Goal: Check status: Check status

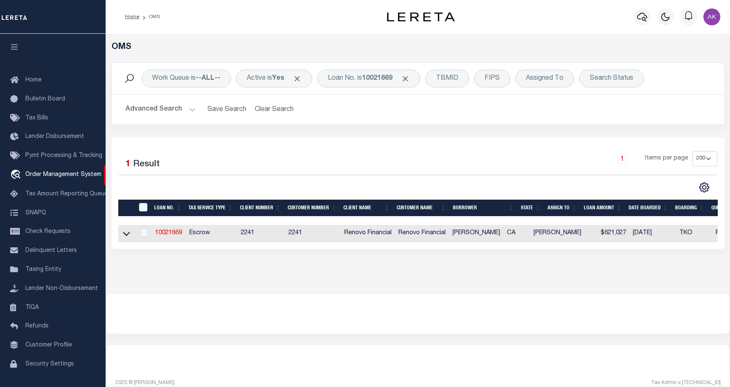
select select "200"
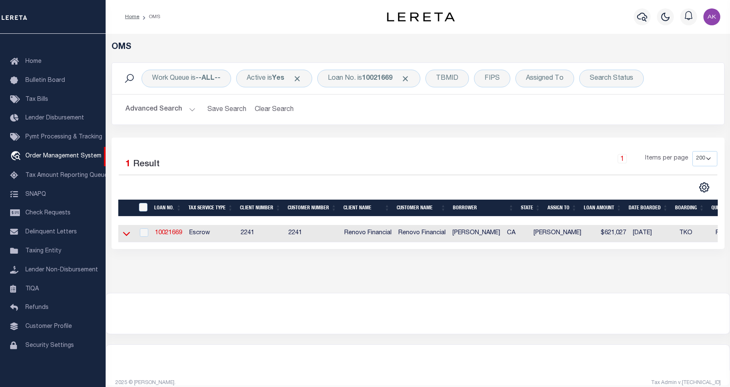
click at [125, 234] on icon at bounding box center [126, 233] width 7 height 9
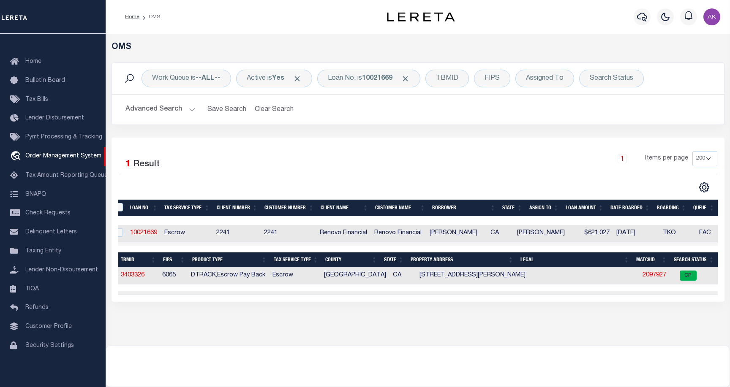
scroll to position [0, 0]
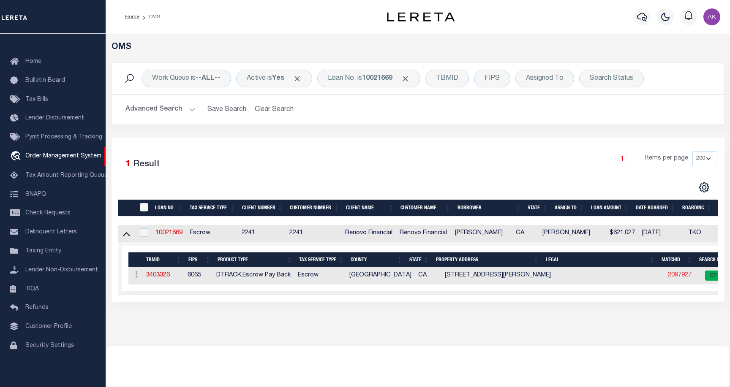
click at [669, 277] on link "2097927" at bounding box center [680, 275] width 24 height 6
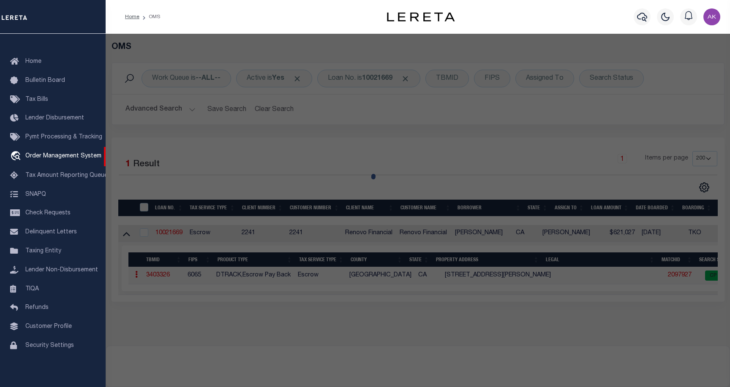
checkbox input "false"
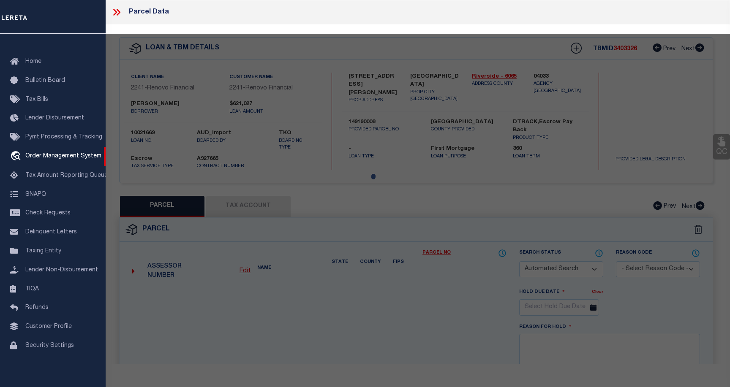
select select "CP"
select select
type input "10945 CAMPBELL AVE"
checkbox input "false"
type input "RIVERSIDE, CA"
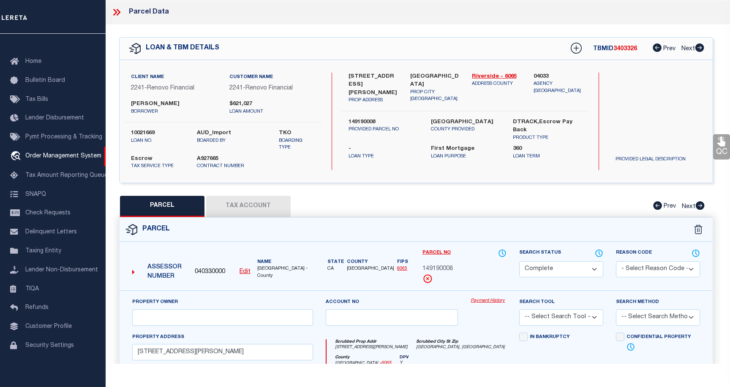
click at [498, 302] on link "Payment History" at bounding box center [489, 301] width 36 height 7
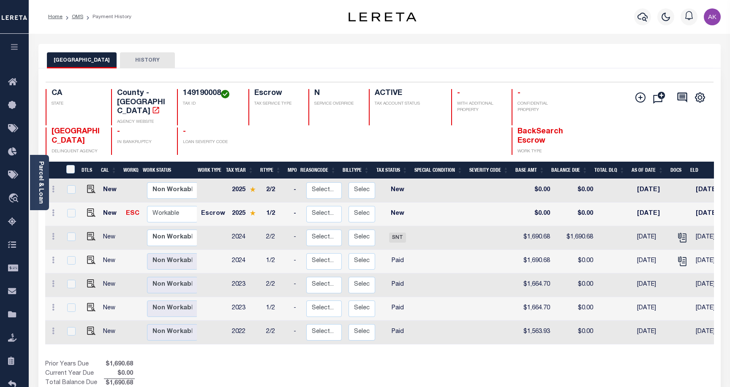
click at [600, 98] on div "CA STATE County - CA AGENCY WEBSITE 149190008 TAX ID Escrow TAX SERVICE TYPE N …" at bounding box center [324, 107] width 557 height 36
click at [12, 202] on icon "travel_explore" at bounding box center [15, 198] width 14 height 11
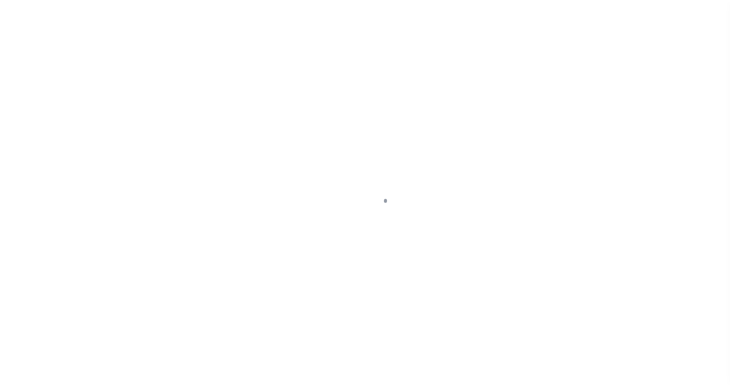
scroll to position [24, 0]
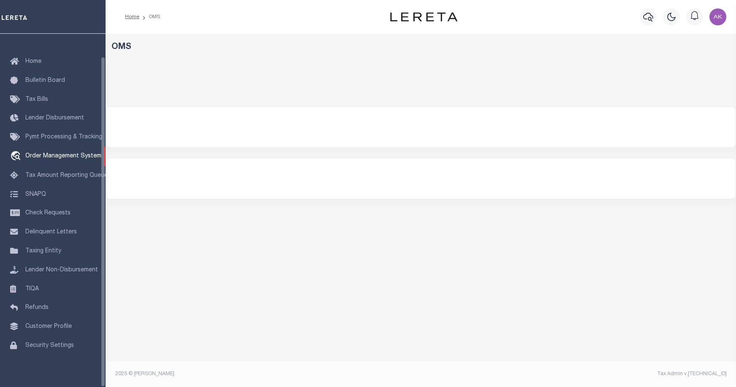
select select "200"
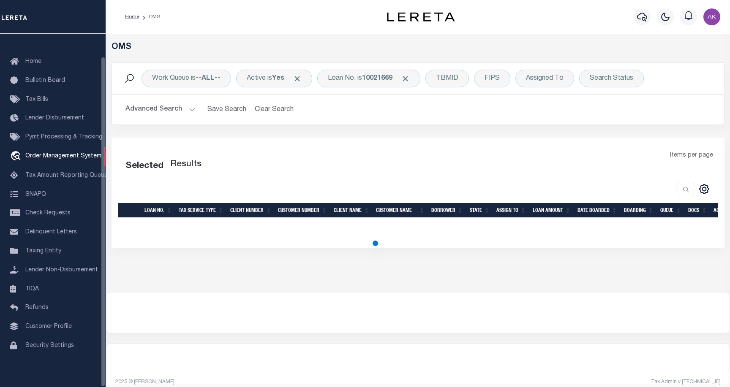
select select "200"
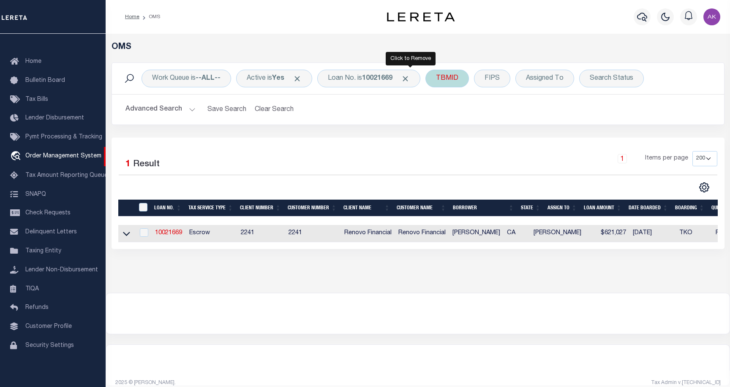
click at [410, 77] on span "Click to Remove" at bounding box center [405, 78] width 9 height 9
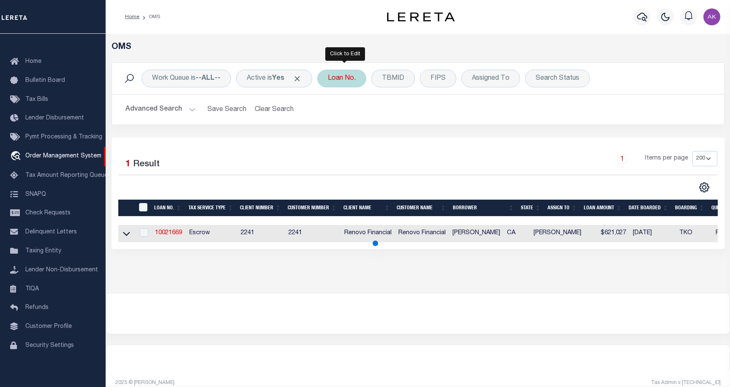
click at [351, 79] on div "Loan No." at bounding box center [341, 79] width 49 height 18
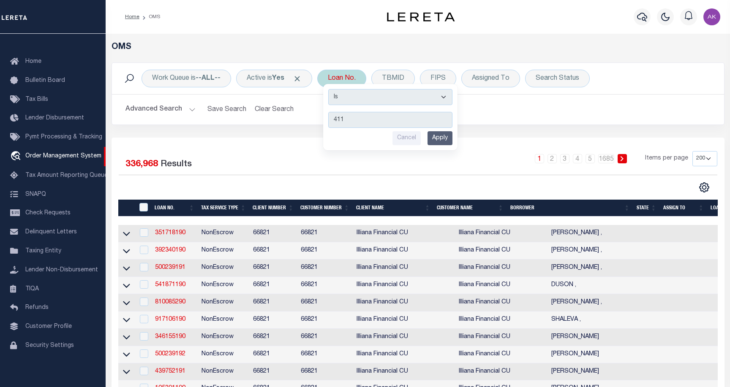
type input "4113"
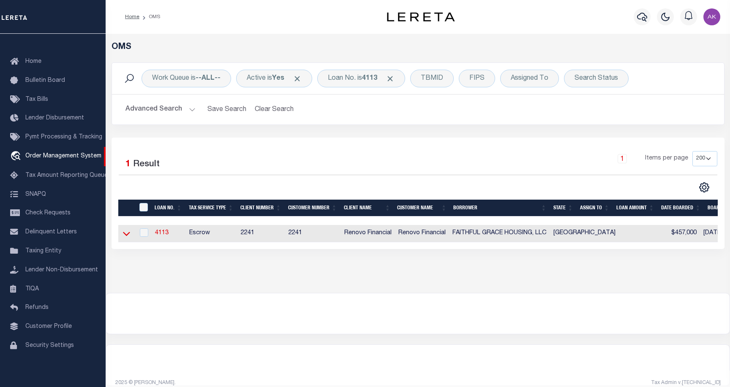
click at [123, 236] on icon at bounding box center [126, 233] width 7 height 9
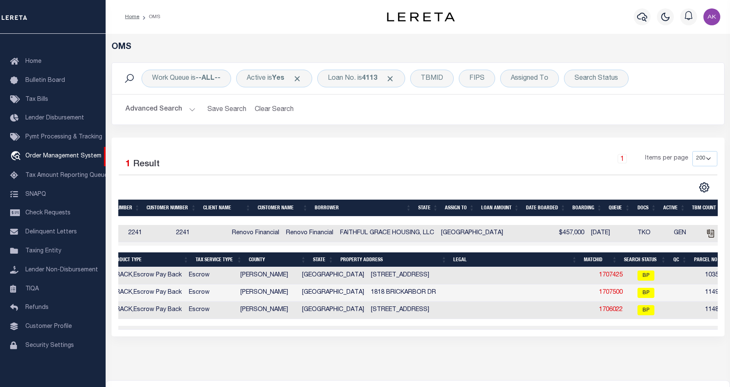
scroll to position [0, 112]
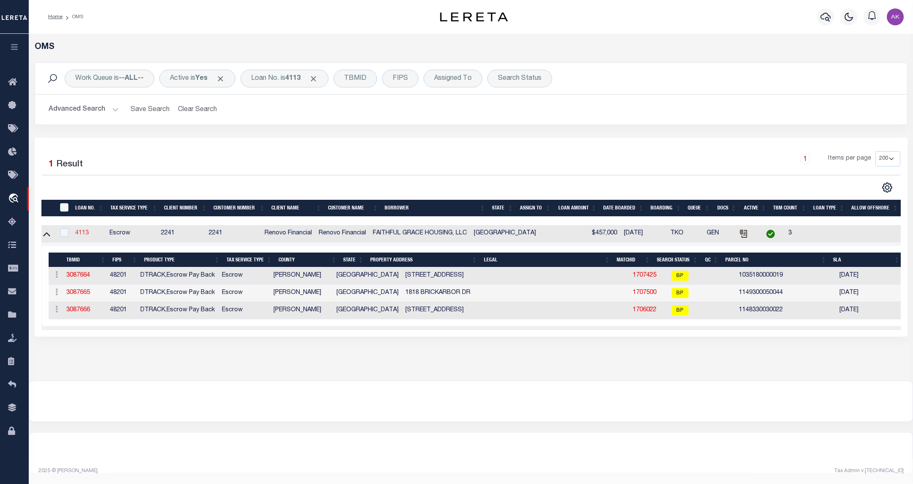
click at [83, 233] on link "4113" at bounding box center [82, 233] width 14 height 6
type input "4113"
type input "FAITHFUL GRACE HOUSING, LLC"
select select
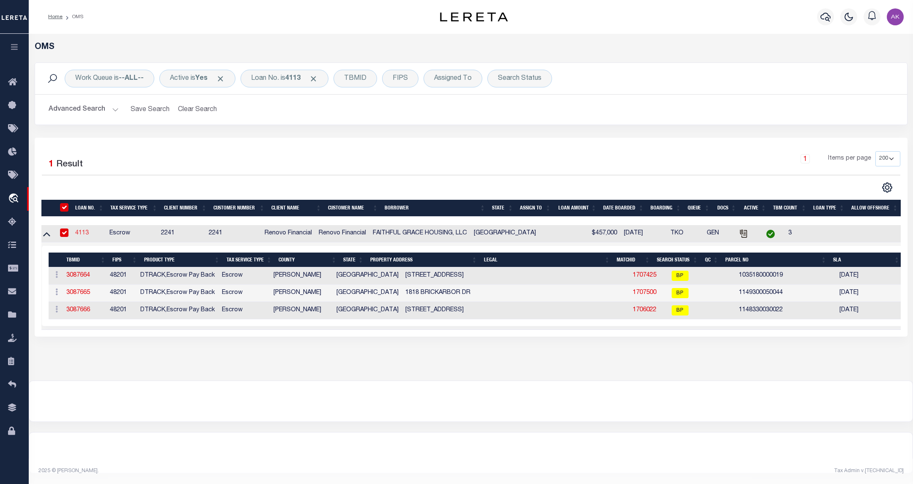
type input "24919 Lakecrest Park Drive"
type input "Katy TX 77493"
select select "Escrow"
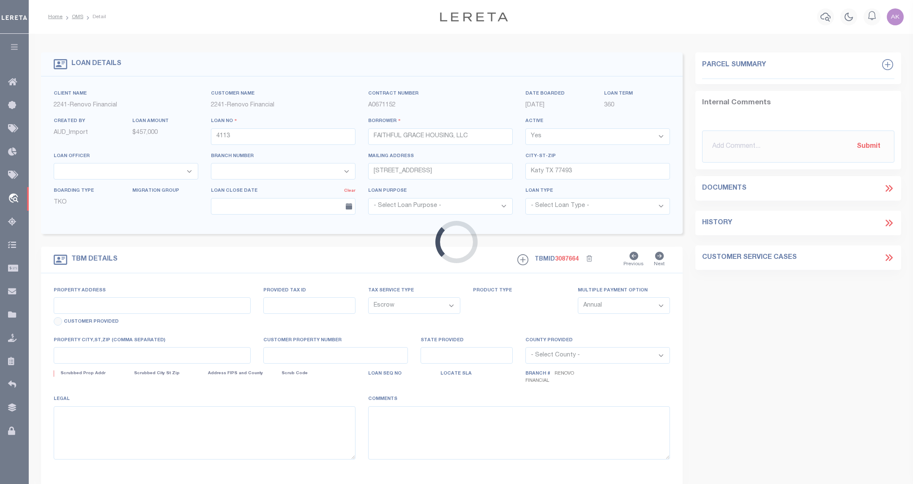
type input "4419 Adonis Drive"
select select
type input "Spring, TX 77373"
type input "a0k2L00001VHaBQ"
type input "[GEOGRAPHIC_DATA]"
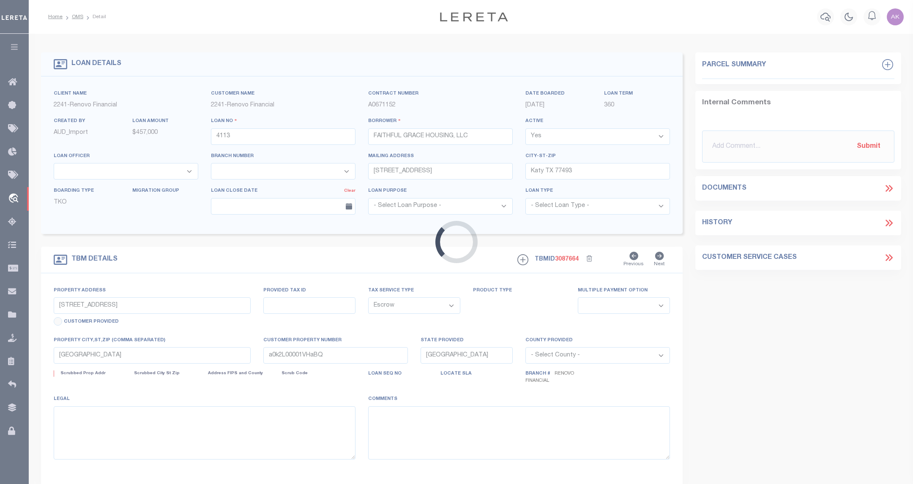
select select
select select "25066"
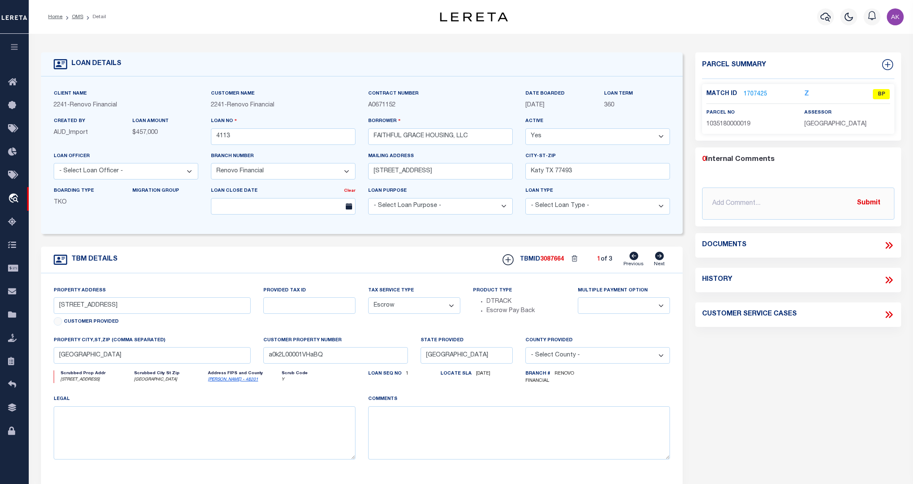
click at [736, 243] on icon at bounding box center [890, 245] width 4 height 7
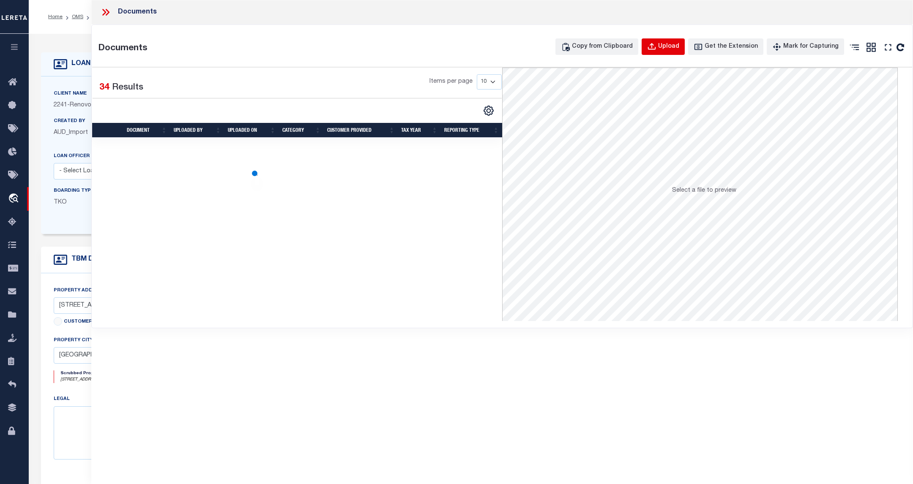
click at [677, 45] on div "Upload" at bounding box center [668, 46] width 21 height 9
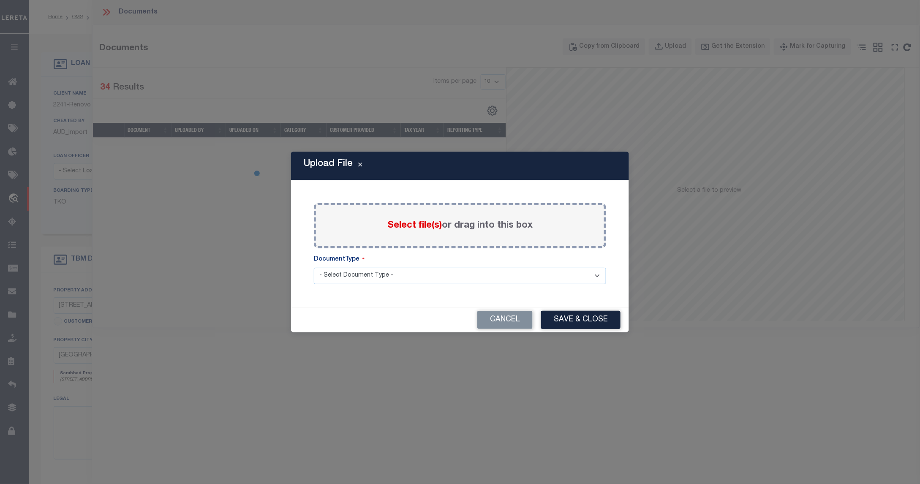
click at [420, 224] on span "Select file(s)" at bounding box center [414, 225] width 54 height 9
click at [0, 0] on input "Select file(s) or drag into this box" at bounding box center [0, 0] width 0 height 0
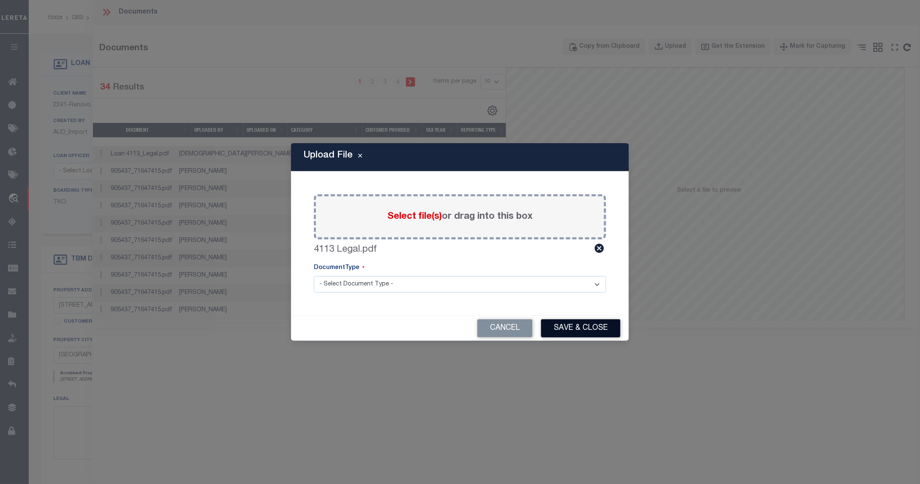
click at [573, 328] on button "Save & Close" at bounding box center [580, 328] width 79 height 18
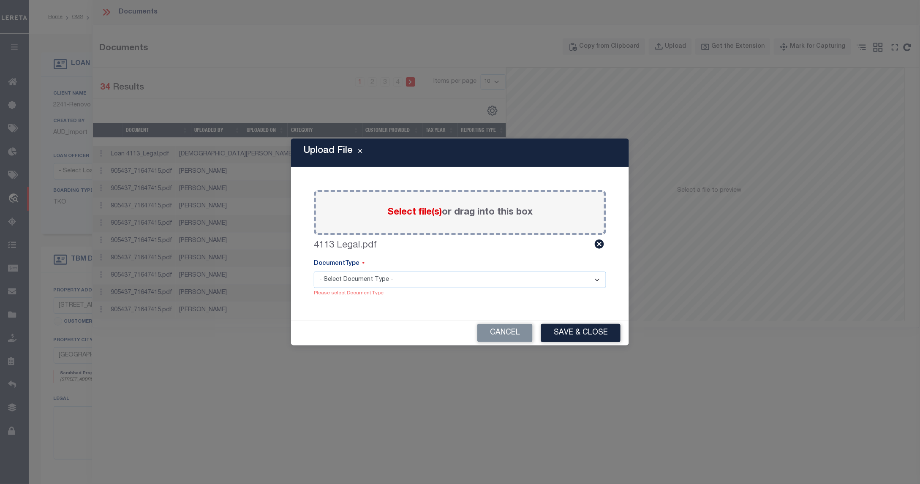
click at [594, 281] on select "- Select Document Type - Tax Service Documents" at bounding box center [460, 280] width 292 height 16
select select "TAX"
click at [314, 276] on select "- Select Document Type - Tax Service Documents" at bounding box center [460, 280] width 292 height 16
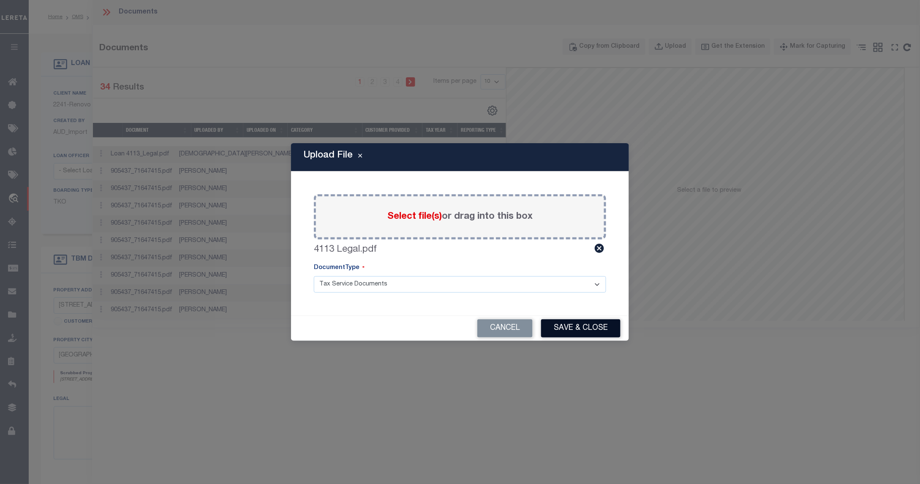
click at [579, 330] on button "Save & Close" at bounding box center [580, 328] width 79 height 18
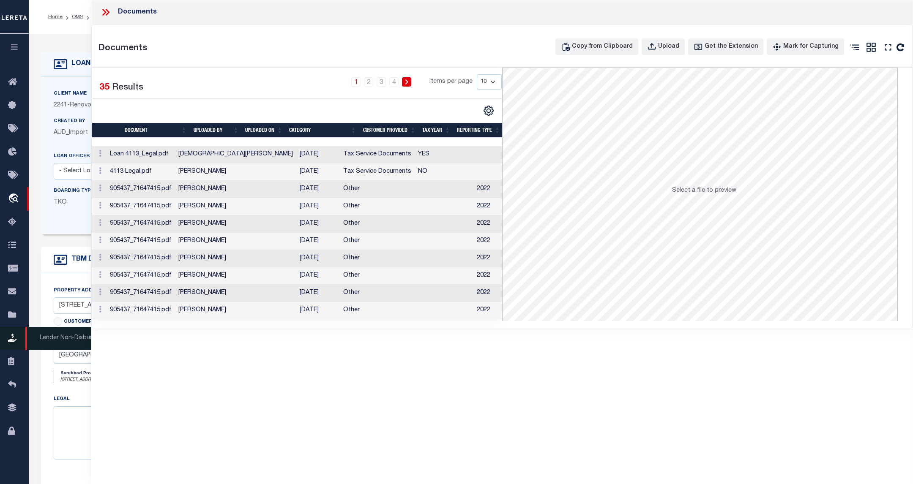
scroll to position [212, 0]
click at [106, 12] on icon at bounding box center [104, 12] width 4 height 7
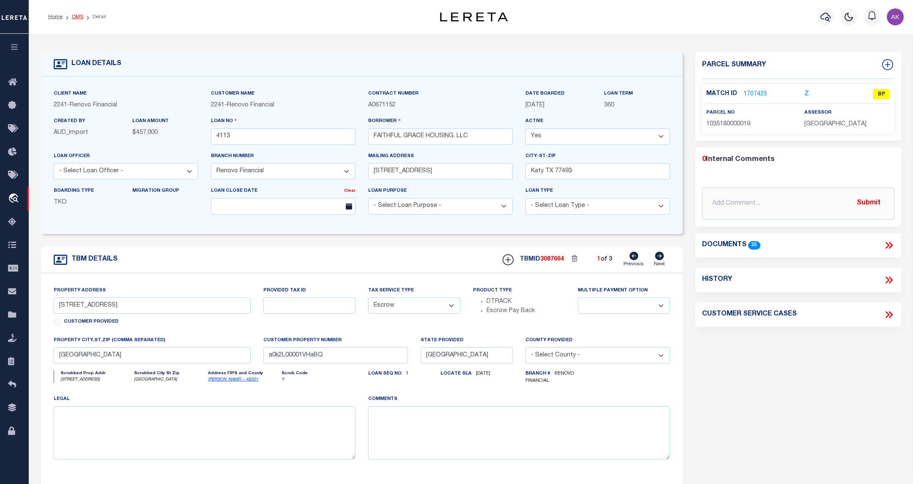
click at [72, 16] on link "OMS" at bounding box center [77, 16] width 11 height 5
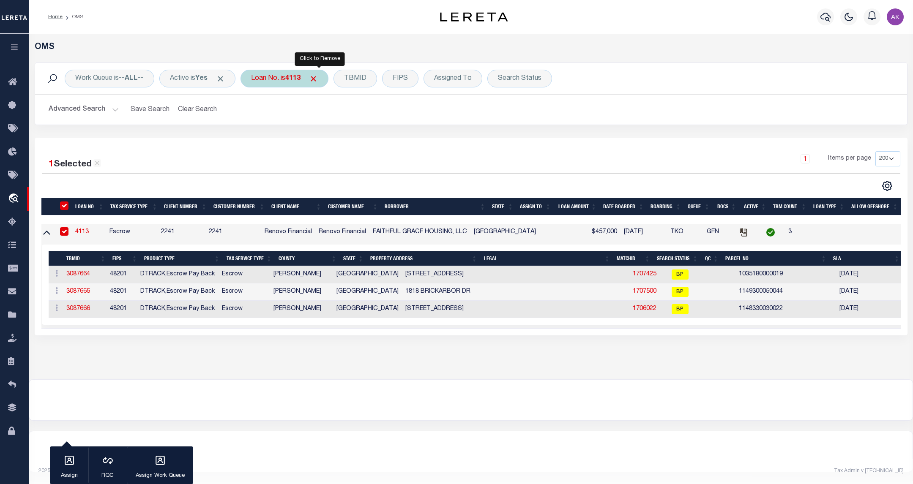
click at [318, 79] on span "Click to Remove" at bounding box center [313, 78] width 9 height 9
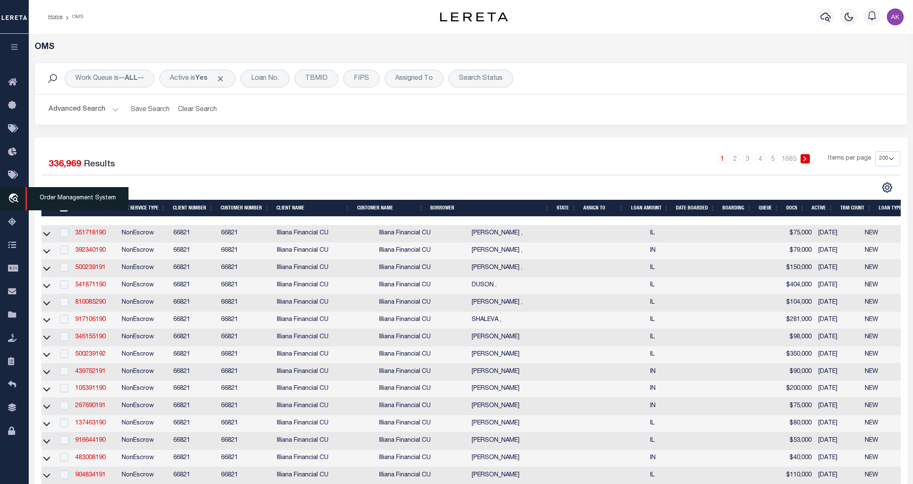
click at [16, 198] on icon "travel_explore" at bounding box center [15, 198] width 14 height 11
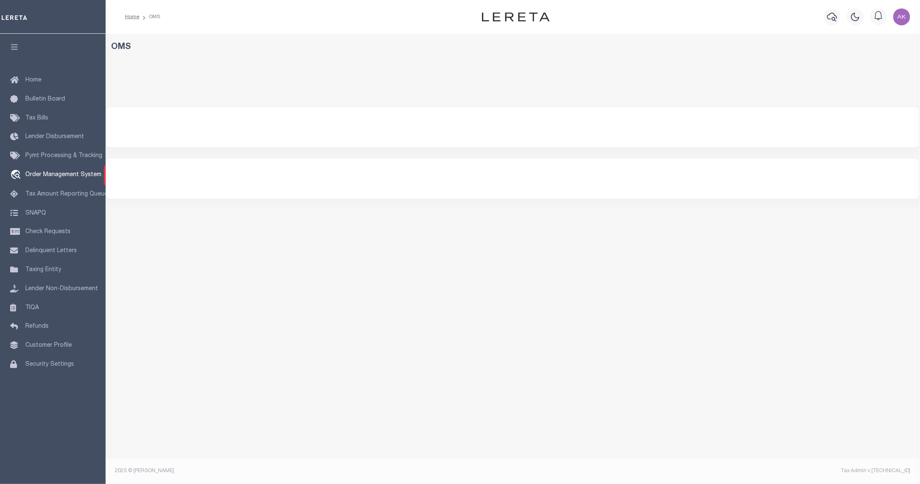
select select "200"
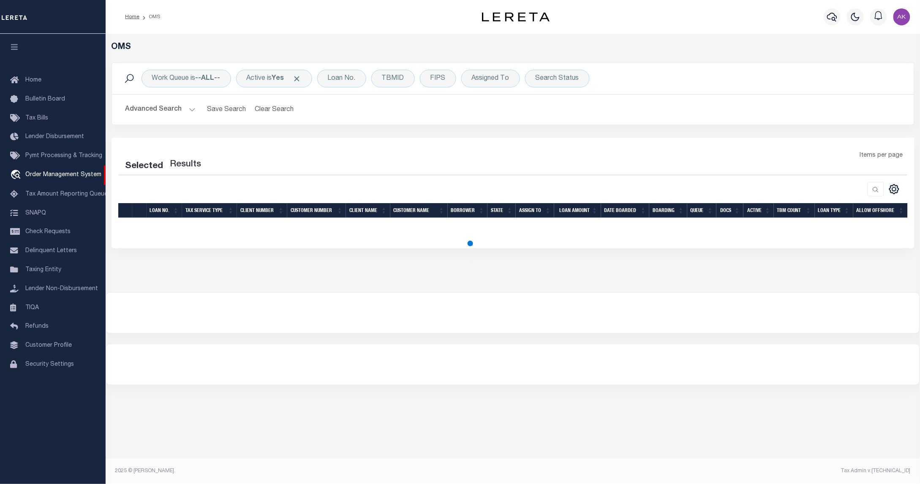
select select "200"
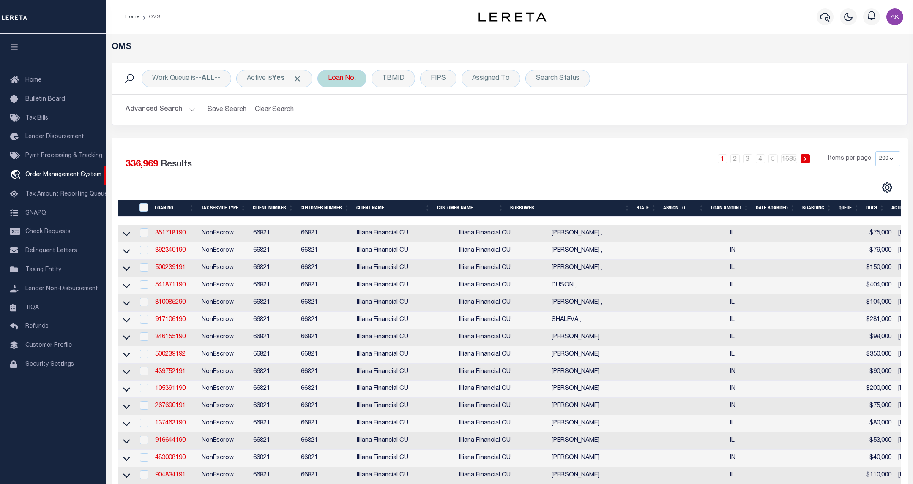
click at [351, 80] on div "Loan No." at bounding box center [341, 79] width 49 height 18
type input "202150249"
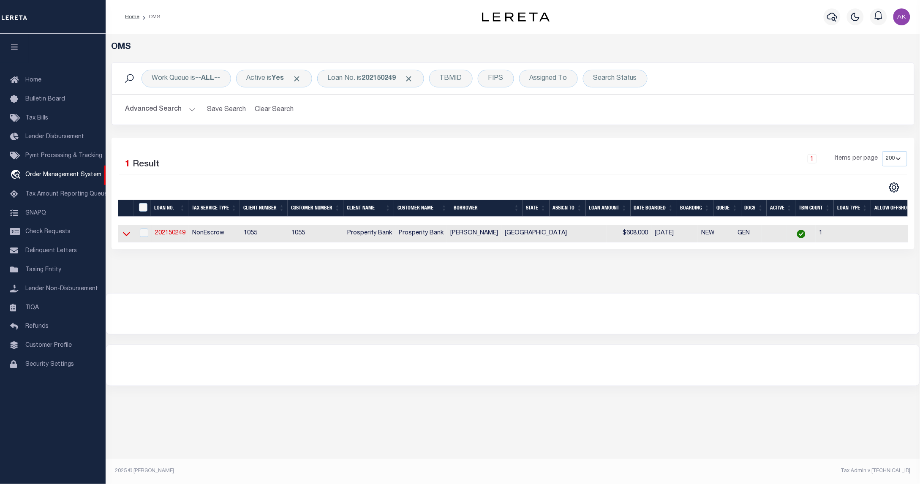
click at [125, 236] on icon at bounding box center [126, 233] width 7 height 9
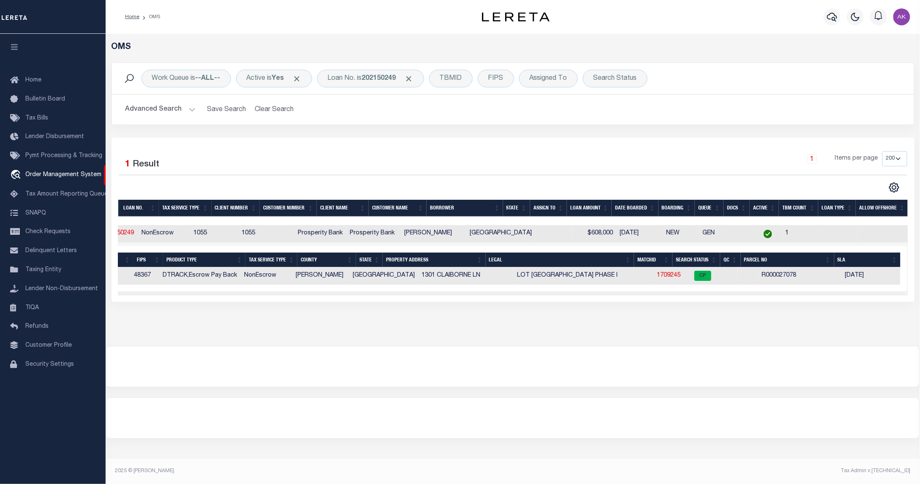
scroll to position [0, 55]
click at [651, 278] on link "1709245" at bounding box center [663, 275] width 24 height 6
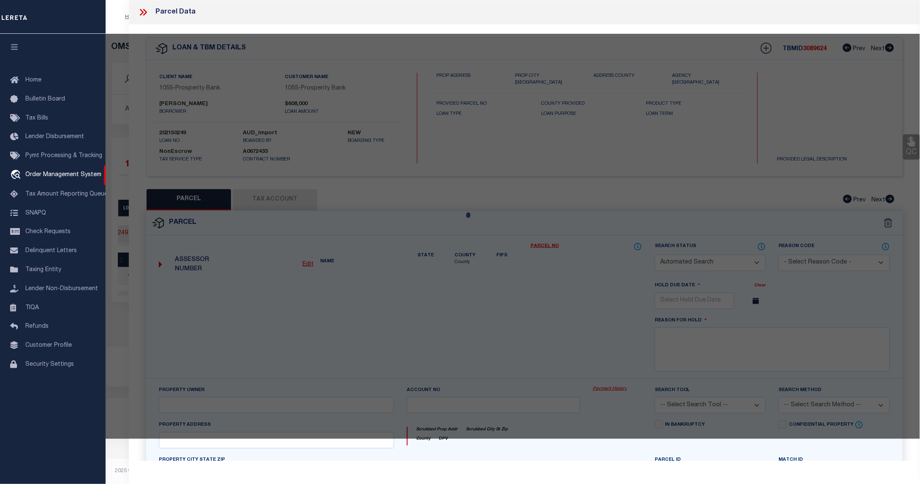
checkbox input "false"
select select "CP"
type input "HAMILTON JON & KARALINE"
type input "R000027078"
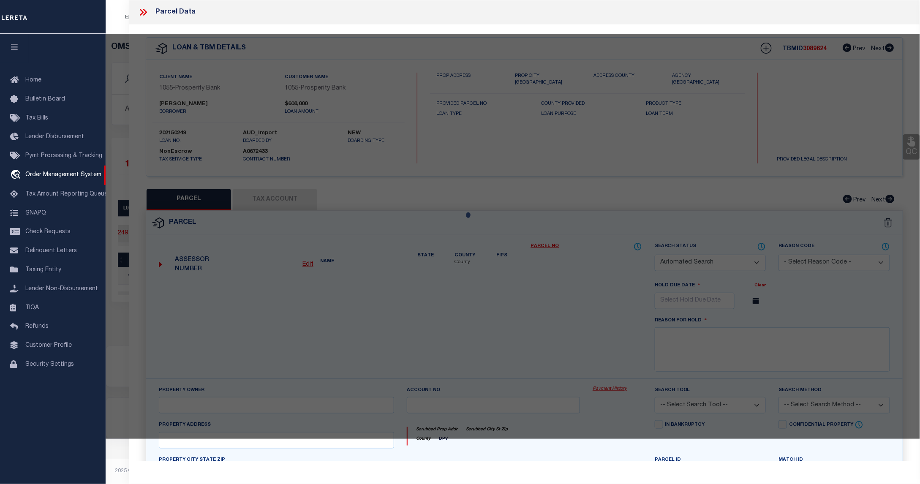
type input "1301 CLAIBORNE LN"
type textarea "Acres: 1.273, Lot: 17, Blk: 1, Subd: [GEOGRAPHIC_DATA] PH I"
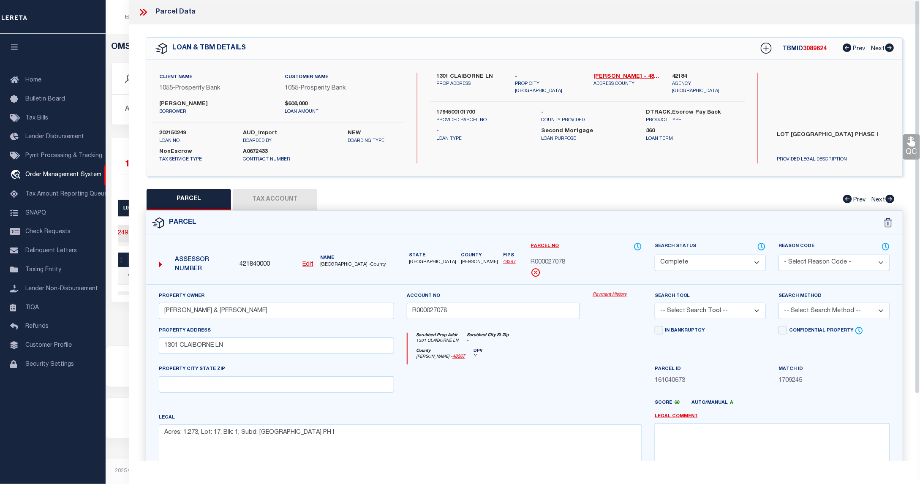
click at [616, 295] on link "Payment History" at bounding box center [617, 295] width 49 height 7
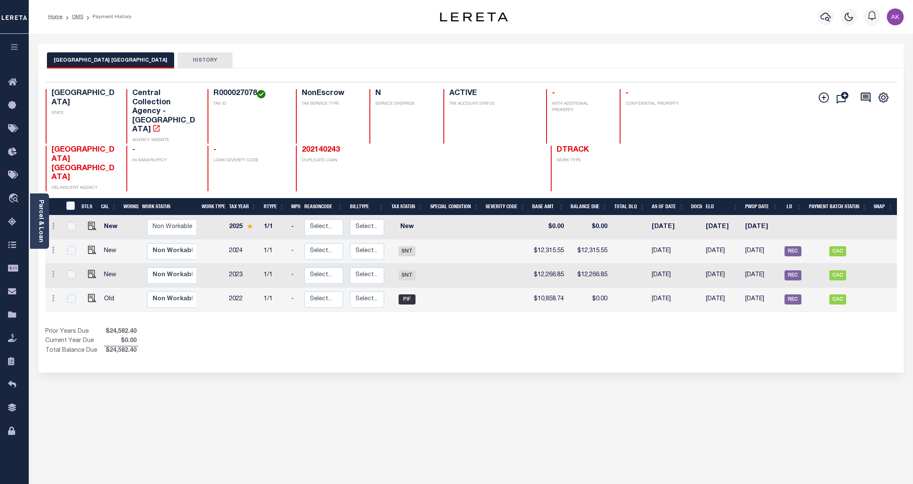
click at [739, 89] on div "TX STATE Central Collection Agency - TX AGENCY WEBSITE R000027078 TAX ID NonEsc…" at bounding box center [400, 116] width 709 height 54
click at [319, 54] on div "[GEOGRAPHIC_DATA] APPRAISAL DISTRICT HISTORY" at bounding box center [471, 60] width 848 height 16
click at [76, 15] on link "OMS" at bounding box center [77, 16] width 11 height 5
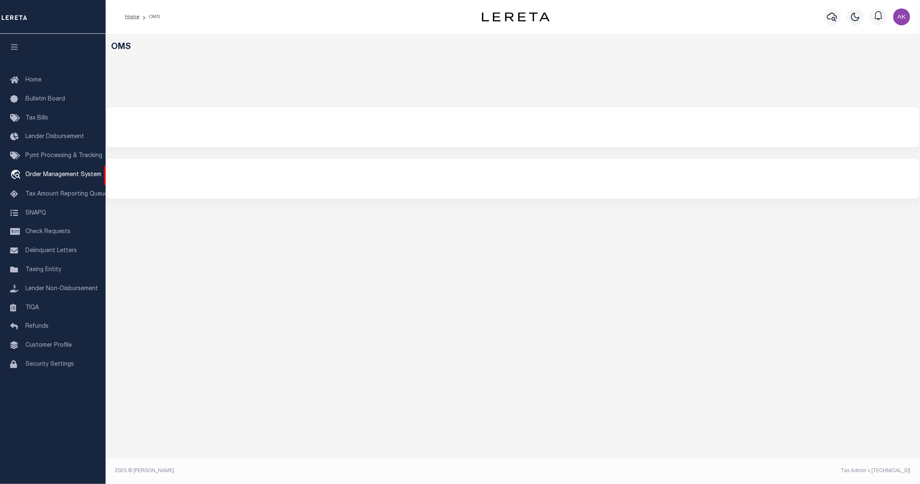
select select "200"
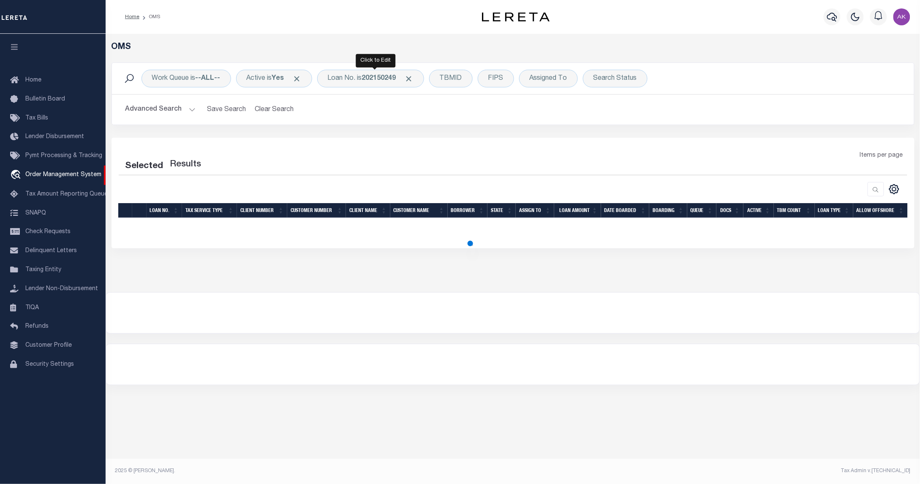
select select "200"
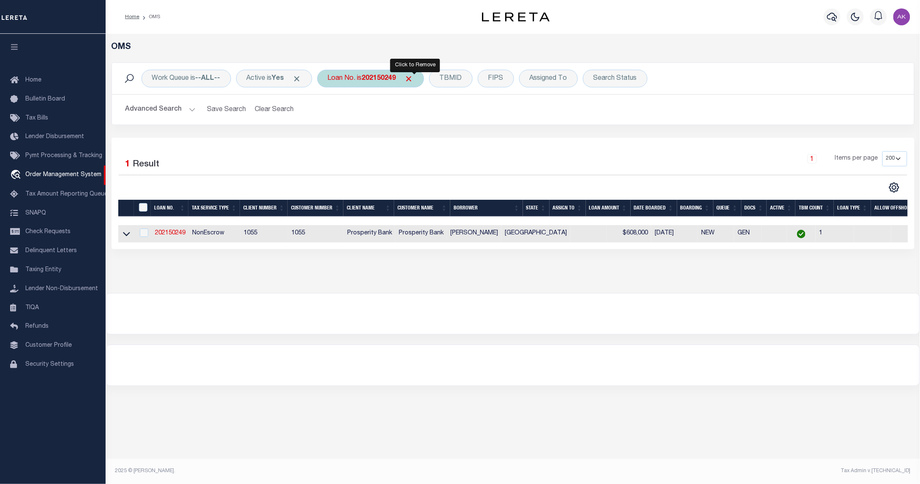
click at [414, 77] on span "Click to Remove" at bounding box center [409, 78] width 9 height 9
click at [348, 82] on div "Loan No." at bounding box center [341, 79] width 49 height 18
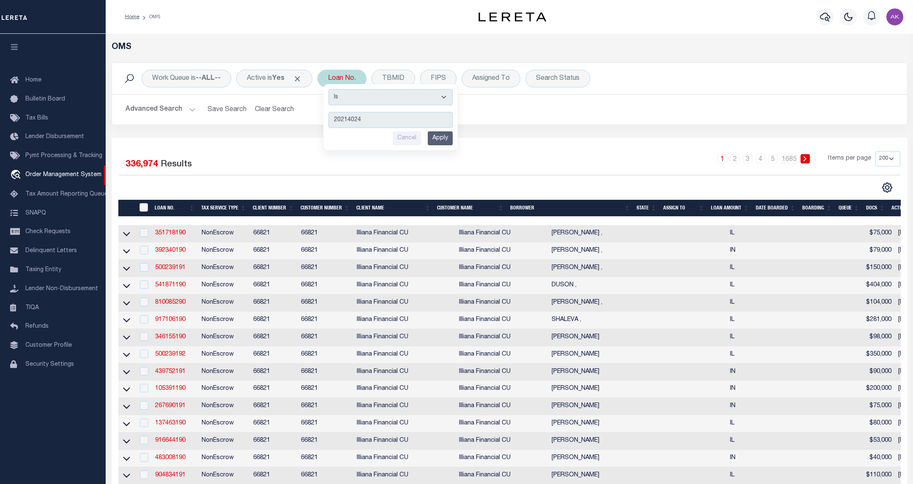
type input "202140243"
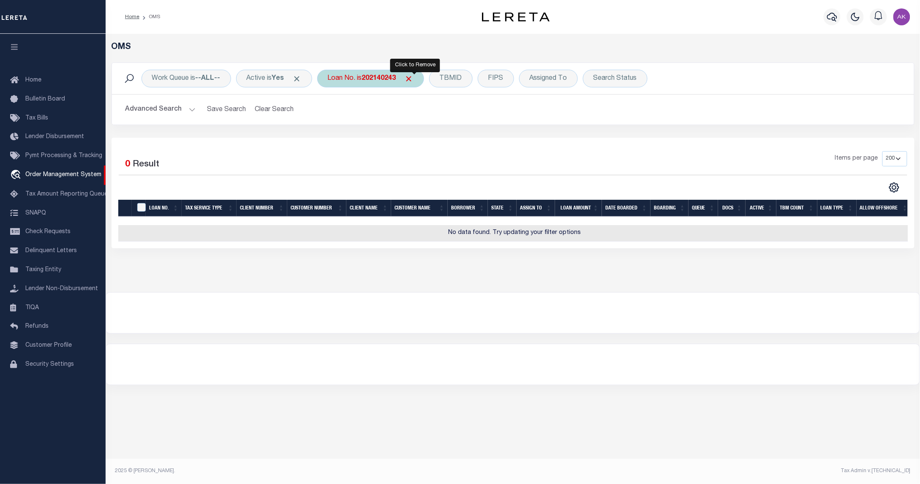
click at [413, 79] on span "Click to Remove" at bounding box center [409, 78] width 9 height 9
click at [356, 79] on div "Loan No." at bounding box center [341, 79] width 49 height 18
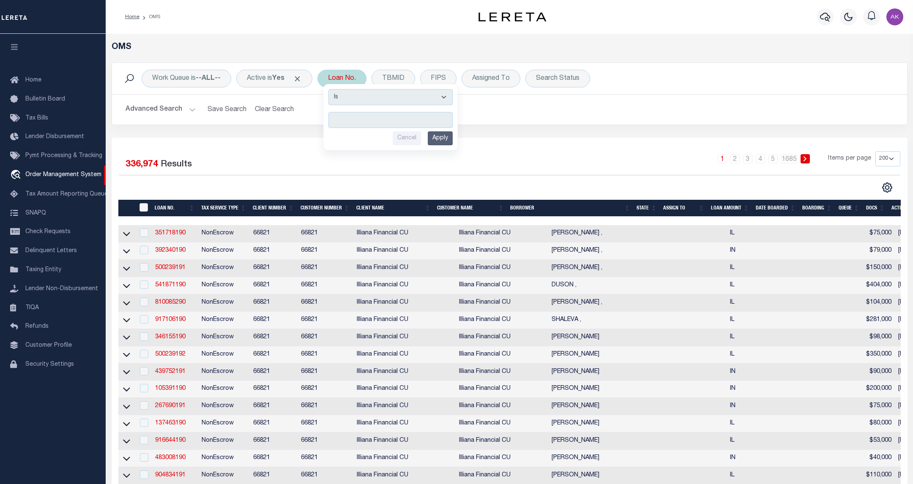
click at [339, 118] on input "text" at bounding box center [390, 120] width 124 height 16
type input "202150249"
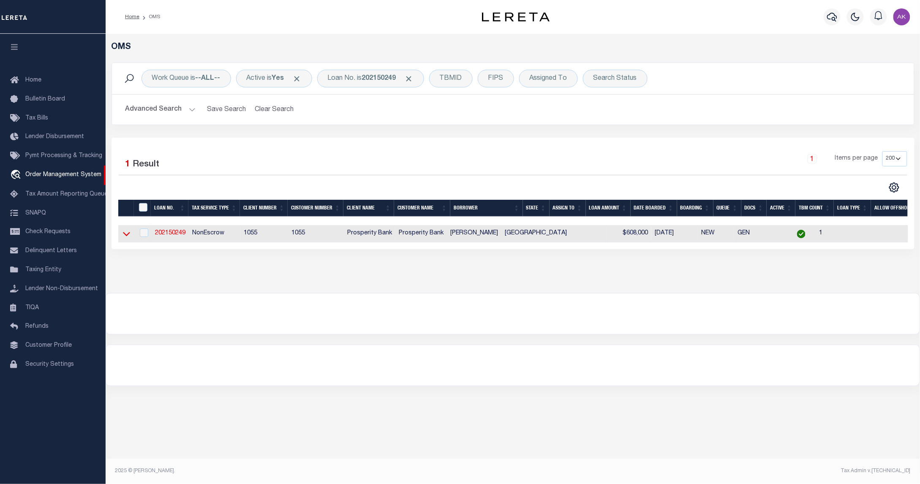
click at [125, 237] on icon at bounding box center [126, 234] width 7 height 4
